Goal: Navigation & Orientation: Find specific page/section

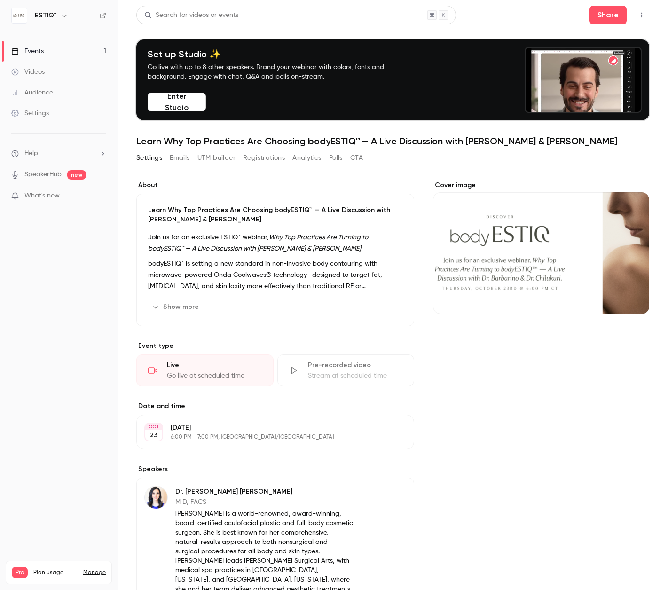
click at [63, 51] on link "Events 1" at bounding box center [59, 51] width 118 height 21
